Goal: Task Accomplishment & Management: Manage account settings

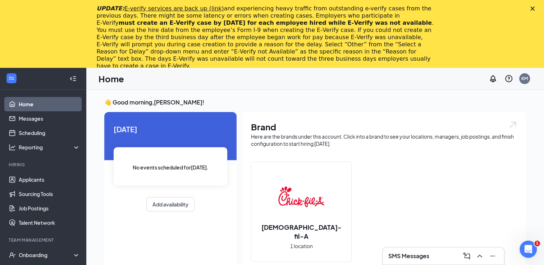
click at [534, 10] on polygon "Close" at bounding box center [532, 8] width 4 height 4
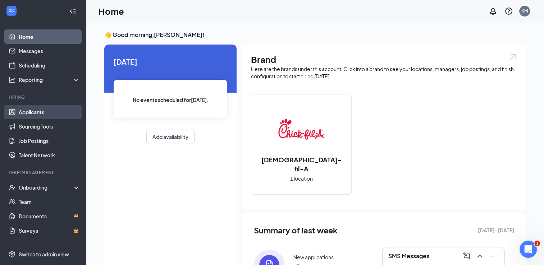
click at [46, 110] on link "Applicants" at bounding box center [49, 112] width 61 height 14
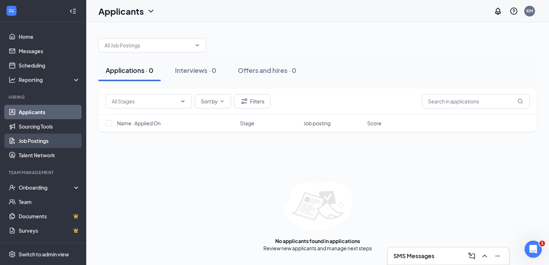
click at [46, 140] on link "Job Postings" at bounding box center [49, 141] width 61 height 14
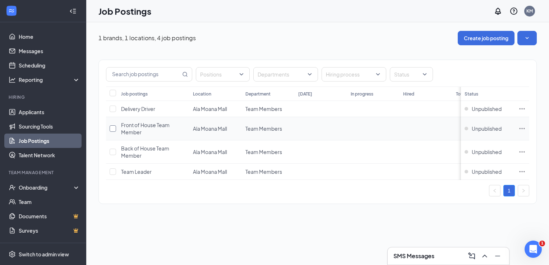
click at [116, 128] on input "checkbox" at bounding box center [113, 128] width 6 height 6
checkbox input "true"
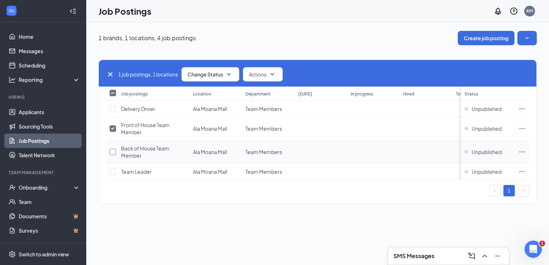
click at [112, 150] on input "checkbox" at bounding box center [113, 152] width 6 height 6
checkbox input "true"
click at [260, 75] on span "Actions" at bounding box center [258, 74] width 18 height 7
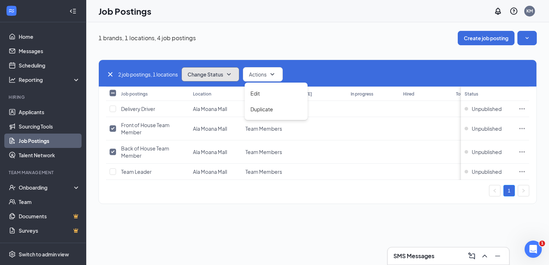
click at [230, 73] on icon "SmallChevronDown" at bounding box center [229, 74] width 9 height 9
click at [230, 39] on div "1 brands, 1 locations, 4 job postings Create job posting" at bounding box center [317, 38] width 438 height 14
click at [529, 36] on icon "SmallChevronDown" at bounding box center [527, 38] width 7 height 7
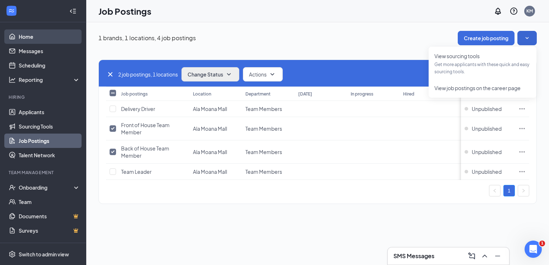
click at [41, 37] on link "Home" at bounding box center [49, 36] width 61 height 14
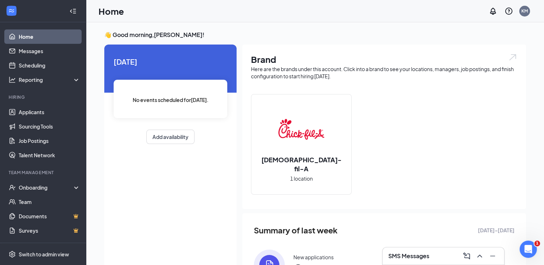
click at [302, 179] on div "[DEMOGRAPHIC_DATA]-fil-A 1 location" at bounding box center [301, 145] width 100 height 100
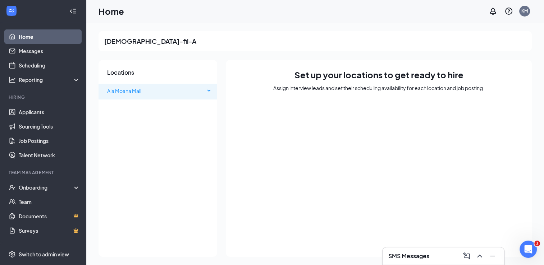
click at [191, 87] on span "Ala Moana Mall" at bounding box center [156, 91] width 98 height 14
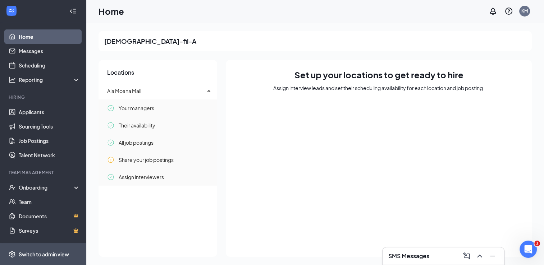
click at [50, 252] on div "Switch to admin view" at bounding box center [44, 254] width 50 height 7
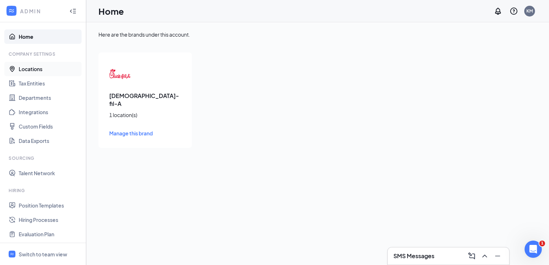
click at [41, 67] on link "Locations" at bounding box center [49, 69] width 61 height 14
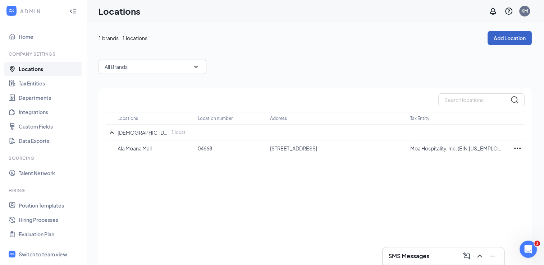
click at [505, 40] on button "Add Location" at bounding box center [509, 38] width 44 height 14
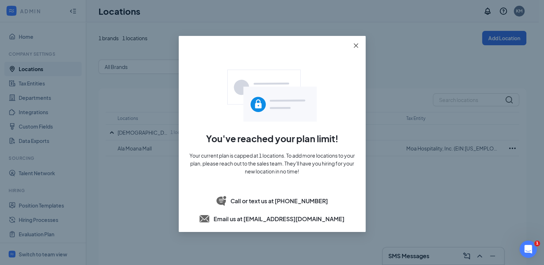
click at [357, 47] on icon "close" at bounding box center [355, 45] width 4 height 4
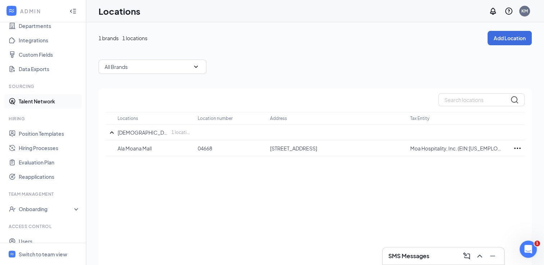
click at [35, 105] on link "Talent Network" at bounding box center [49, 101] width 61 height 14
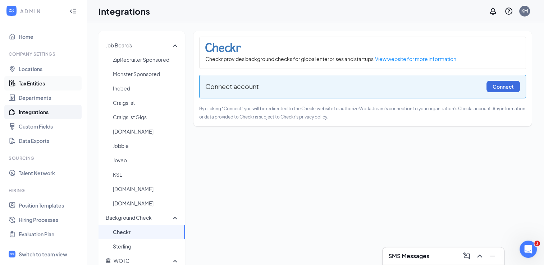
click at [37, 83] on link "Tax Entities" at bounding box center [49, 83] width 61 height 14
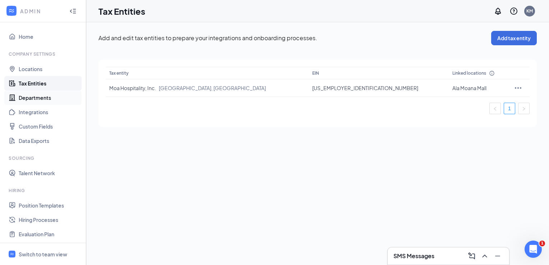
click at [36, 98] on link "Departments" at bounding box center [49, 98] width 61 height 14
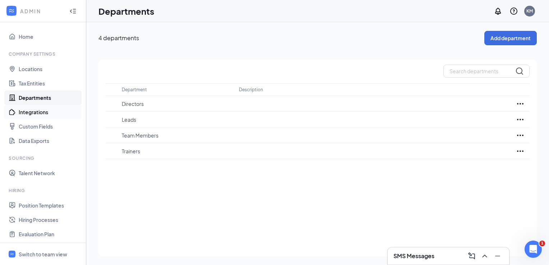
click at [36, 110] on link "Integrations" at bounding box center [49, 112] width 61 height 14
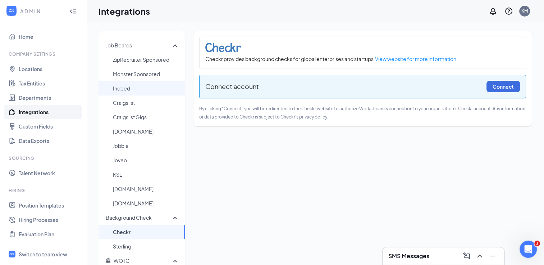
click at [132, 87] on span "Indeed" at bounding box center [146, 88] width 66 height 14
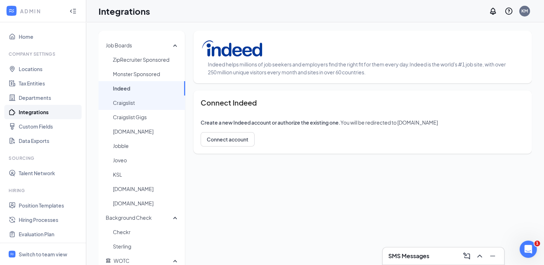
click at [164, 102] on span "Craigslist" at bounding box center [146, 103] width 66 height 14
